Goal: Navigation & Orientation: Find specific page/section

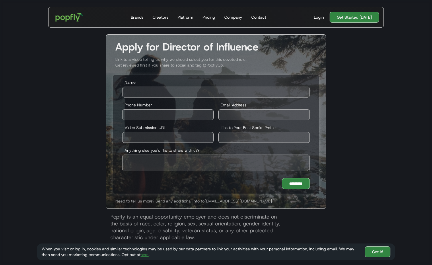
click at [62, 17] on img "home" at bounding box center [70, 17] width 36 height 17
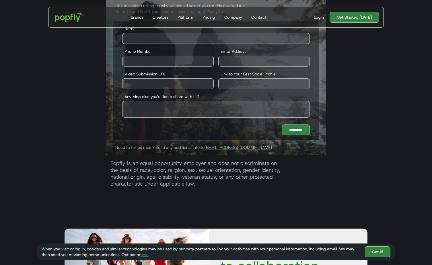
scroll to position [1115, 0]
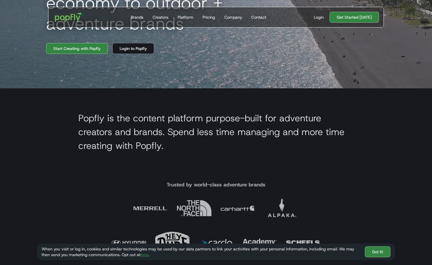
scroll to position [173, 0]
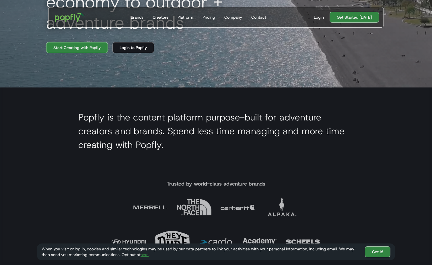
click at [164, 16] on div "Creators" at bounding box center [161, 17] width 16 height 6
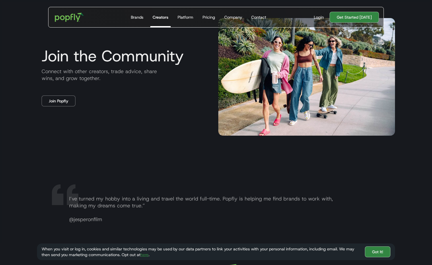
scroll to position [1140, 0]
